Goal: Information Seeking & Learning: Learn about a topic

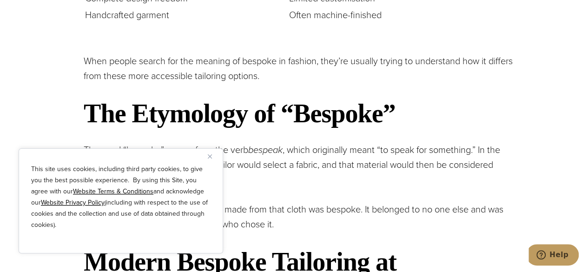
click at [211, 156] on img "Close" at bounding box center [210, 156] width 4 height 4
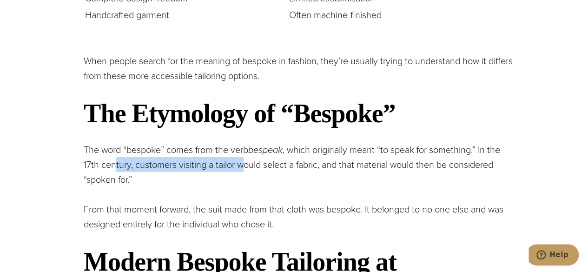
drag, startPoint x: 117, startPoint y: 169, endPoint x: 243, endPoint y: 158, distance: 126.4
click at [243, 158] on p "The word “bespoke” comes from the verb bespeak , which originally meant “to spe…" at bounding box center [299, 164] width 430 height 45
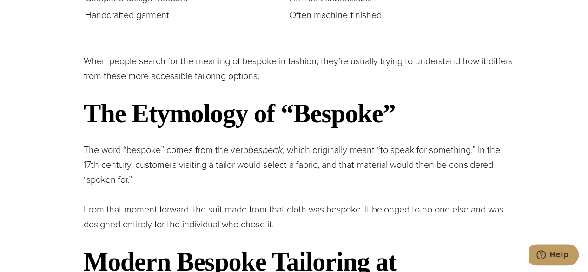
click at [264, 160] on p "The word “bespoke” comes from the verb bespeak , which originally meant “to spe…" at bounding box center [299, 164] width 430 height 45
drag, startPoint x: 271, startPoint y: 165, endPoint x: 316, endPoint y: 170, distance: 44.8
click at [316, 170] on p "The word “bespoke” comes from the verb bespeak , which originally meant “to spe…" at bounding box center [299, 164] width 430 height 45
drag, startPoint x: 415, startPoint y: 166, endPoint x: 371, endPoint y: 163, distance: 44.7
click at [422, 163] on p "The word “bespoke” comes from the verb bespeak , which originally meant “to spe…" at bounding box center [299, 164] width 430 height 45
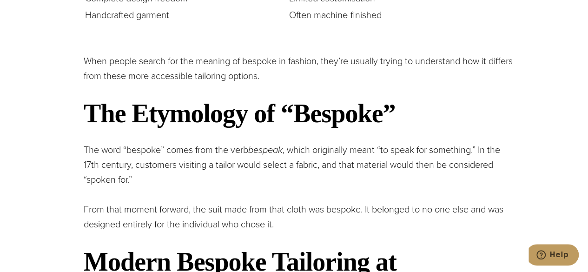
click at [150, 166] on p "The word “bespoke” comes from the verb bespeak , which originally meant “to spe…" at bounding box center [299, 164] width 430 height 45
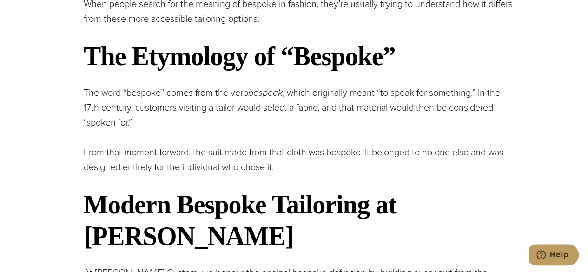
scroll to position [1257, 0]
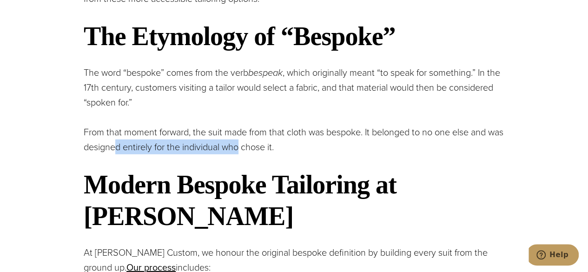
drag, startPoint x: 114, startPoint y: 149, endPoint x: 242, endPoint y: 140, distance: 128.1
click at [242, 140] on p "From that moment forward, the suit made from that cloth was bespoke. It belonge…" at bounding box center [299, 140] width 430 height 30
click at [251, 142] on p "From that moment forward, the suit made from that cloth was bespoke. It belonge…" at bounding box center [299, 140] width 430 height 30
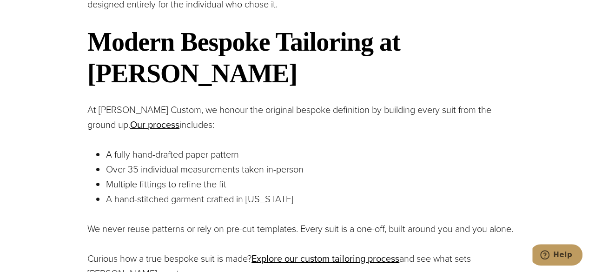
scroll to position [1412, 0]
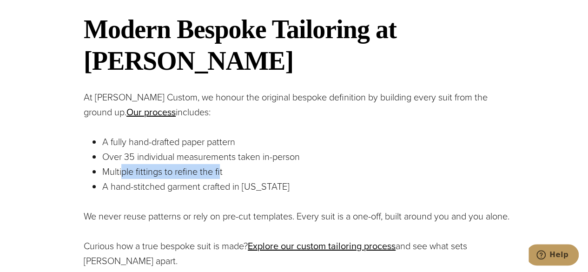
drag, startPoint x: 121, startPoint y: 171, endPoint x: 221, endPoint y: 170, distance: 99.9
click at [221, 170] on p "Multiple fittings to refine the fit" at bounding box center [307, 171] width 411 height 15
click at [114, 171] on p "Multiple fittings to refine the fit" at bounding box center [307, 171] width 411 height 15
drag, startPoint x: 119, startPoint y: 171, endPoint x: 218, endPoint y: 174, distance: 99.0
click at [218, 174] on p "Multiple fittings to refine the fit" at bounding box center [307, 171] width 411 height 15
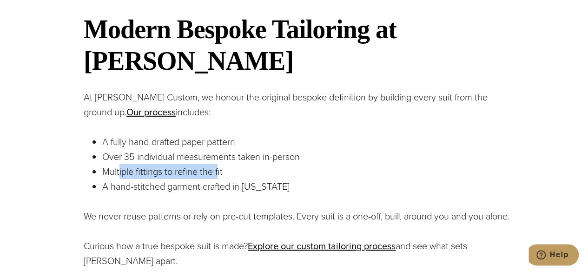
click at [217, 173] on p "Multiple fittings to refine the fit" at bounding box center [307, 171] width 411 height 15
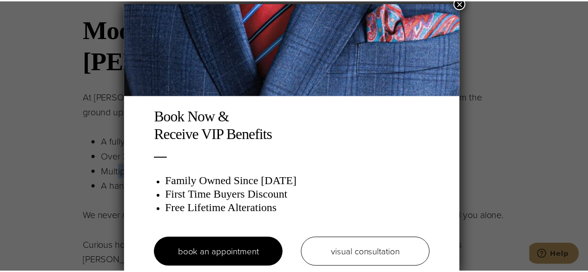
scroll to position [0, 0]
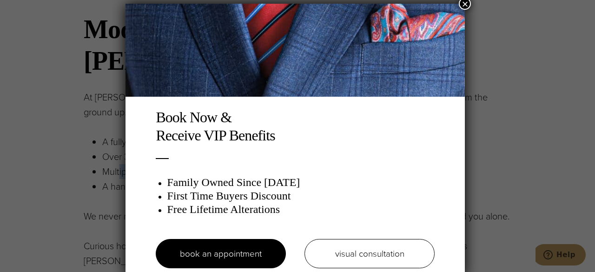
click at [467, 4] on button "×" at bounding box center [465, 4] width 12 height 12
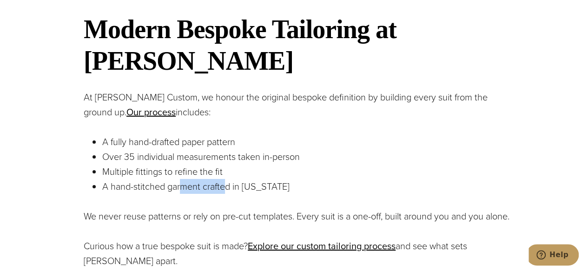
drag, startPoint x: 180, startPoint y: 187, endPoint x: 234, endPoint y: 190, distance: 54.0
click at [226, 194] on p "A hand-stitched garment crafted in [US_STATE]" at bounding box center [307, 186] width 411 height 15
click at [237, 185] on p "A hand-stitched garment crafted in [US_STATE]" at bounding box center [307, 186] width 411 height 15
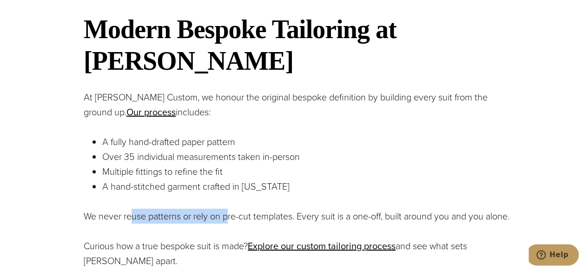
drag, startPoint x: 189, startPoint y: 221, endPoint x: 244, endPoint y: 219, distance: 55.3
click at [231, 222] on p "We never reuse patterns or rely on pre-cut templates. Every suit is a one-off, …" at bounding box center [299, 216] width 430 height 15
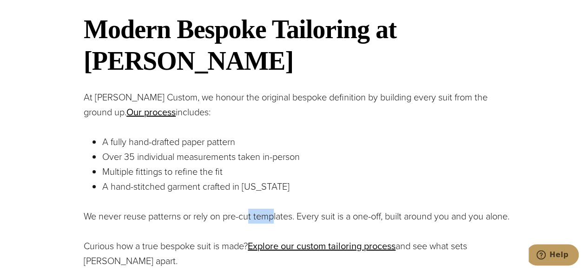
drag, startPoint x: 250, startPoint y: 218, endPoint x: 281, endPoint y: 212, distance: 31.3
click at [274, 212] on p "We never reuse patterns or rely on pre-cut templates. Every suit is a one-off, …" at bounding box center [299, 216] width 430 height 15
click at [323, 217] on p "We never reuse patterns or rely on pre-cut templates. Every suit is a one-off, …" at bounding box center [299, 216] width 430 height 15
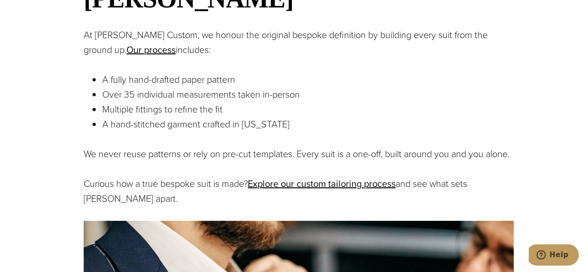
scroll to position [1490, 0]
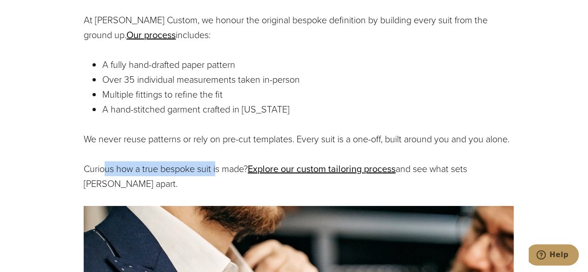
drag, startPoint x: 104, startPoint y: 184, endPoint x: 219, endPoint y: 183, distance: 114.8
click at [219, 183] on p "Curious how a true bespoke suit is made? Explore our custom tailoring process a…" at bounding box center [299, 176] width 430 height 30
click at [216, 182] on p "Curious how a true bespoke suit is made? Explore our custom tailoring process a…" at bounding box center [299, 176] width 430 height 30
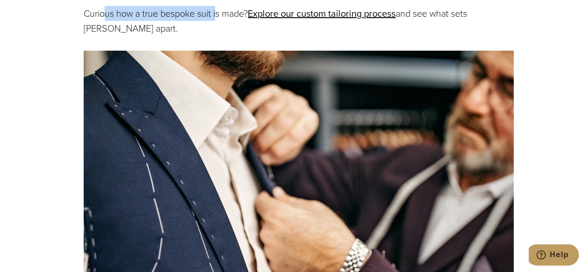
scroll to position [1567, 0]
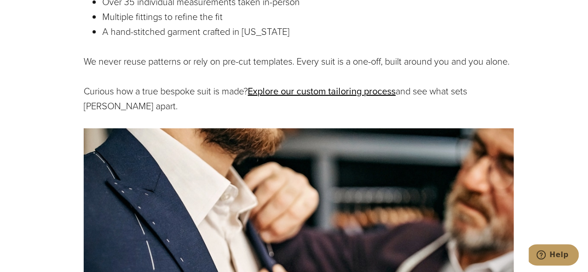
click at [165, 59] on p "We never reuse patterns or rely on pre-cut templates. Every suit is a one-off, …" at bounding box center [299, 61] width 430 height 15
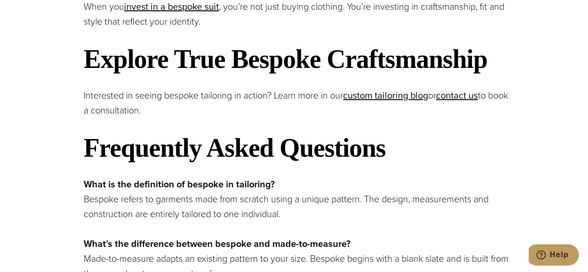
scroll to position [2186, 0]
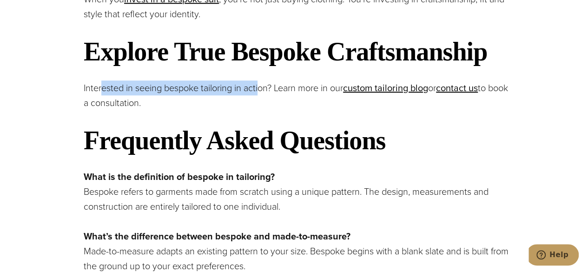
drag, startPoint x: 101, startPoint y: 102, endPoint x: 262, endPoint y: 102, distance: 160.8
click at [262, 102] on p "Interested in seeing bespoke tailoring in action? Learn more in our custom tail…" at bounding box center [299, 95] width 430 height 30
click at [258, 102] on p "Interested in seeing bespoke tailoring in action? Learn more in our custom tail…" at bounding box center [299, 95] width 430 height 30
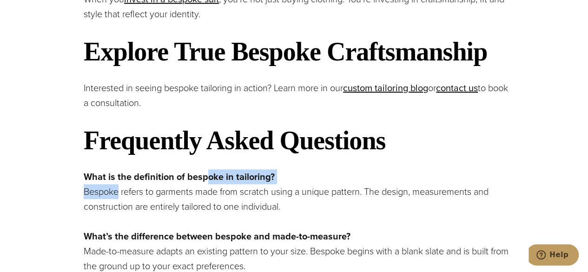
drag, startPoint x: 118, startPoint y: 206, endPoint x: 209, endPoint y: 199, distance: 91.3
click at [209, 199] on p "What is the definition of bespoke in tailoring? Bespoke refers to garments made…" at bounding box center [299, 191] width 430 height 45
click at [177, 214] on p "What is the definition of bespoke in tailoring? Bespoke refers to garments made…" at bounding box center [299, 191] width 430 height 45
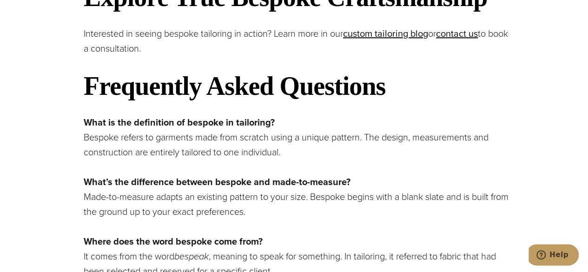
scroll to position [2264, 0]
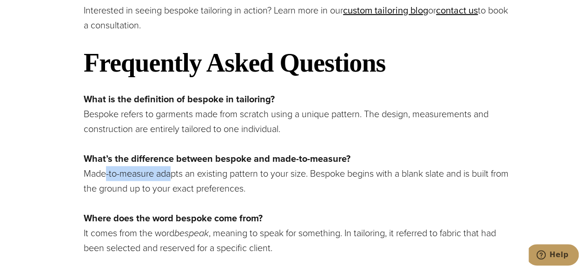
drag, startPoint x: 105, startPoint y: 189, endPoint x: 175, endPoint y: 189, distance: 69.2
click at [175, 189] on p "What’s the difference between bespoke and made-to-measure? Made-to-measure adap…" at bounding box center [299, 173] width 430 height 45
click at [207, 189] on p "What’s the difference between bespoke and made-to-measure? Made-to-measure adap…" at bounding box center [299, 173] width 430 height 45
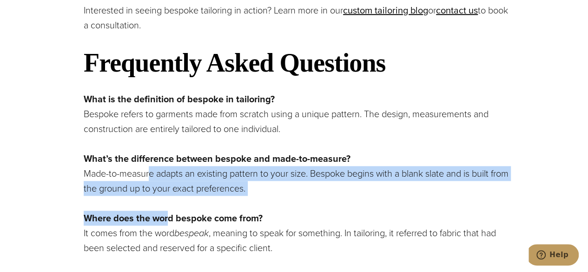
drag, startPoint x: 159, startPoint y: 203, endPoint x: 194, endPoint y: 206, distance: 35.4
click at [254, 196] on p "What’s the difference between bespoke and made-to-measure? Made-to-measure adap…" at bounding box center [299, 173] width 430 height 45
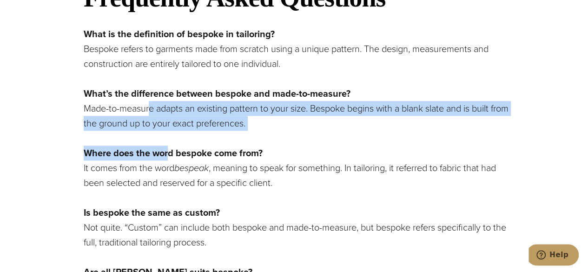
scroll to position [2342, 0]
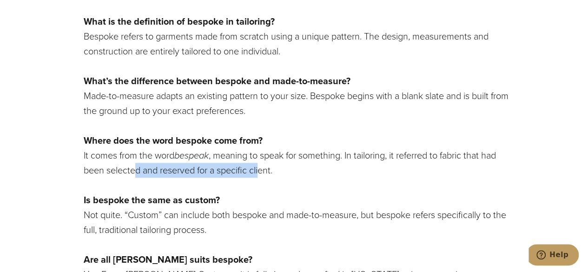
drag, startPoint x: 138, startPoint y: 188, endPoint x: 261, endPoint y: 189, distance: 123.1
click at [261, 177] on p "Where does the word bespoke come from? It comes from the word bespeak , meaning…" at bounding box center [299, 155] width 430 height 45
click at [258, 177] on p "Where does the word bespoke come from? It comes from the word bespeak , meaning…" at bounding box center [299, 155] width 430 height 45
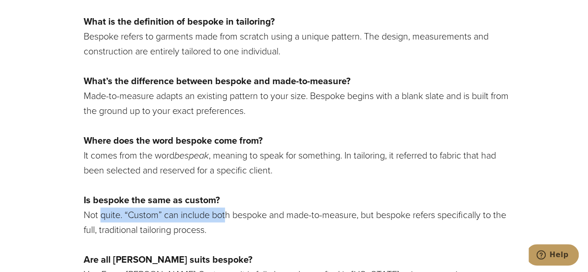
drag, startPoint x: 100, startPoint y: 233, endPoint x: 229, endPoint y: 230, distance: 128.3
click at [229, 230] on p "Is bespoke the same as custom? Not quite. “Custom” can include both bespoke and…" at bounding box center [299, 214] width 430 height 45
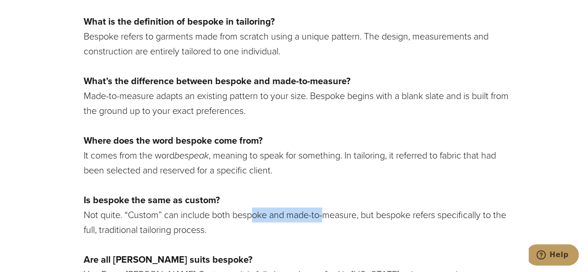
drag, startPoint x: 256, startPoint y: 233, endPoint x: 325, endPoint y: 231, distance: 69.3
click at [325, 231] on p "Is bespoke the same as custom? Not quite. “Custom” can include both bespoke and…" at bounding box center [299, 214] width 430 height 45
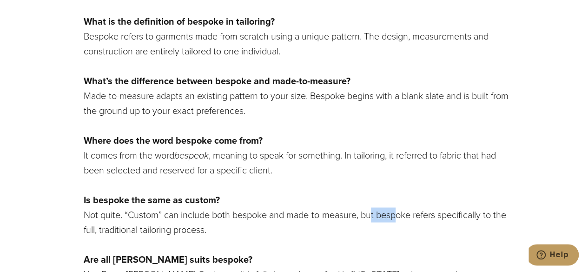
drag, startPoint x: 374, startPoint y: 228, endPoint x: 402, endPoint y: 232, distance: 28.1
click at [402, 232] on p "Is bespoke the same as custom? Not quite. “Custom” can include both bespoke and…" at bounding box center [299, 214] width 430 height 45
drag, startPoint x: 125, startPoint y: 244, endPoint x: 188, endPoint y: 241, distance: 62.3
click at [188, 237] on p "Is bespoke the same as custom? Not quite. “Custom” can include both bespoke and…" at bounding box center [299, 214] width 430 height 45
click at [193, 237] on p "Is bespoke the same as custom? Not quite. “Custom” can include both bespoke and…" at bounding box center [299, 214] width 430 height 45
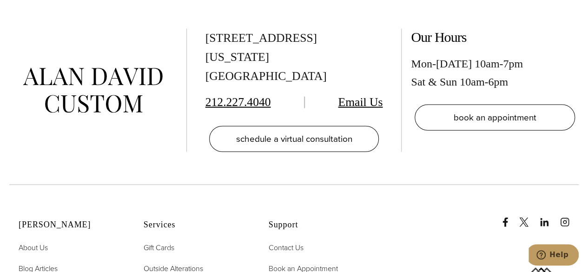
scroll to position [2883, 0]
